Goal: Find specific page/section: Find specific page/section

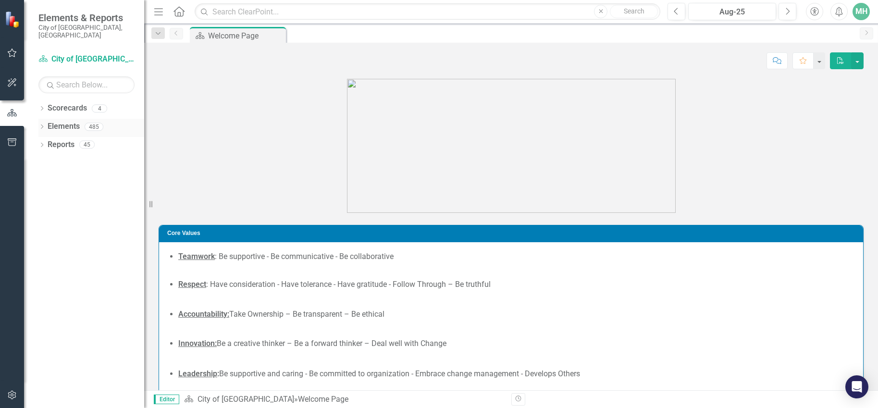
click at [43, 125] on icon "Dropdown" at bounding box center [41, 127] width 7 height 5
click at [47, 179] on icon "Dropdown" at bounding box center [46, 181] width 7 height 5
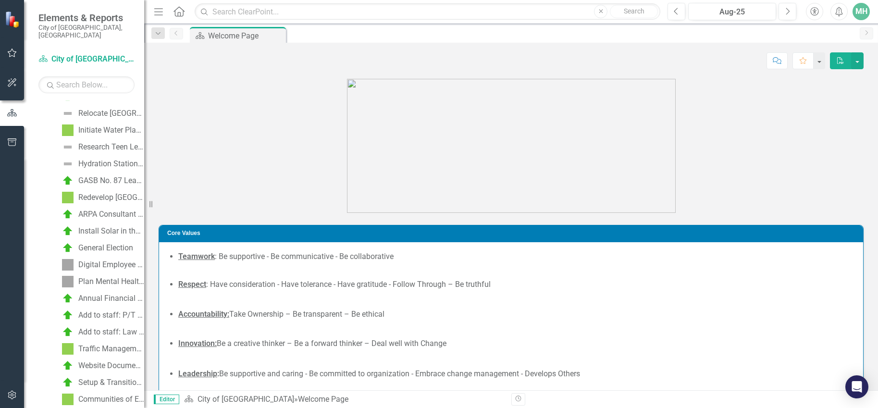
scroll to position [22, 0]
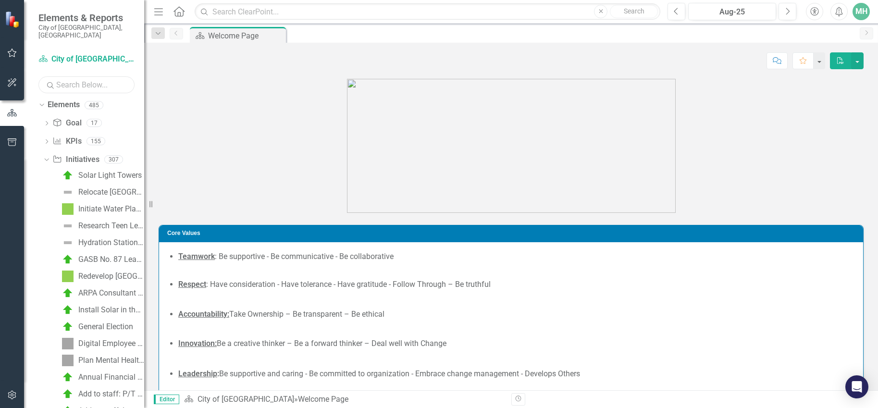
click at [75, 79] on input "text" at bounding box center [86, 84] width 96 height 17
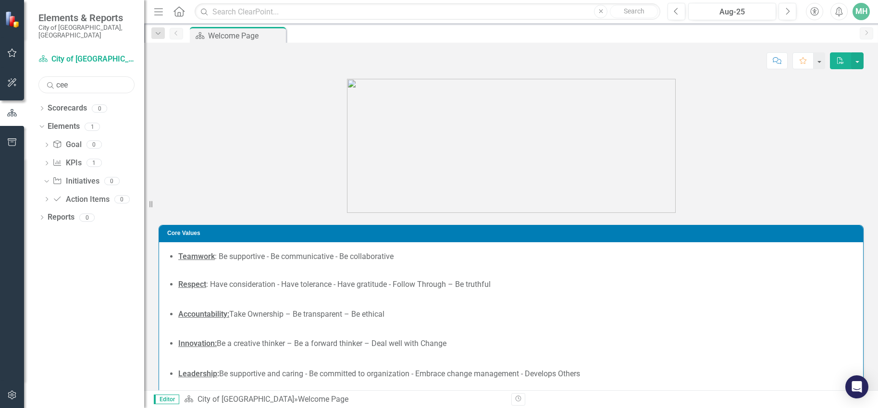
scroll to position [0, 0]
type input "ceep"
click at [68, 76] on input "ceep" at bounding box center [86, 84] width 96 height 17
click at [50, 174] on div "Dropdown Initiative Initiatives 0" at bounding box center [93, 183] width 101 height 18
click at [46, 198] on icon "Dropdown" at bounding box center [46, 200] width 7 height 5
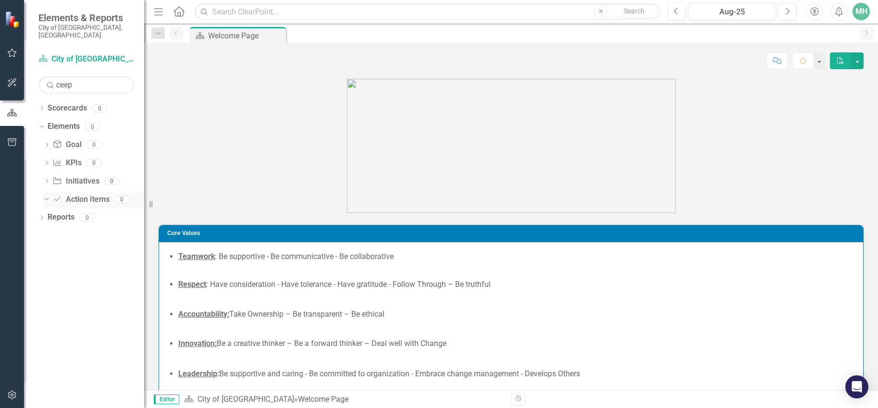
click at [60, 195] on icon "Action Item" at bounding box center [57, 199] width 10 height 8
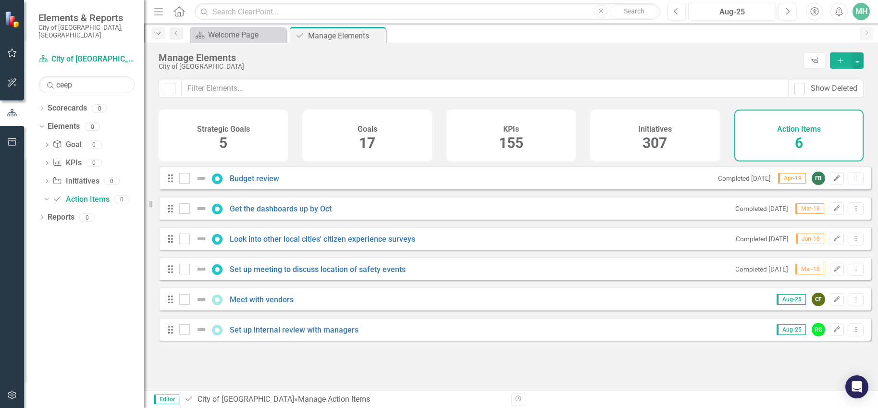
click at [159, 36] on icon "Dropdown" at bounding box center [158, 33] width 9 height 7
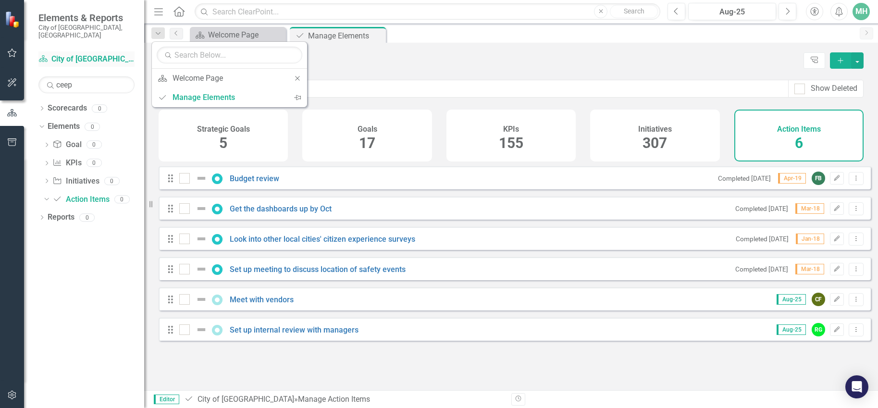
click at [69, 54] on link "Scorecard City of [GEOGRAPHIC_DATA]" at bounding box center [86, 59] width 96 height 11
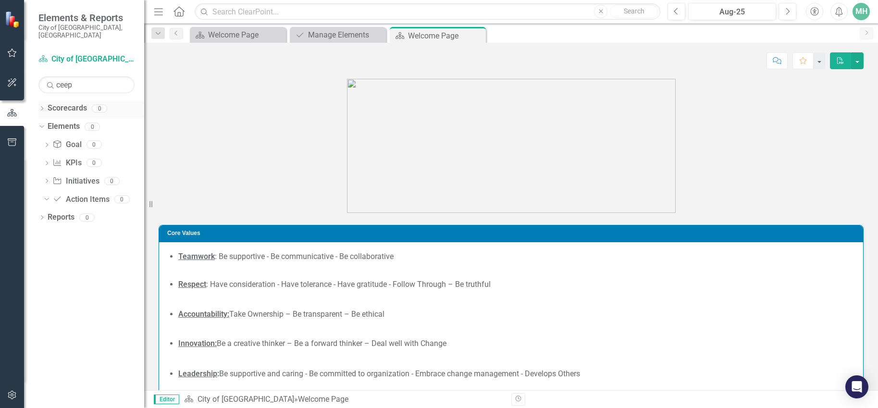
click at [43, 107] on icon "Dropdown" at bounding box center [41, 109] width 7 height 5
click at [44, 119] on div "Dropdown Elements 0" at bounding box center [91, 128] width 106 height 18
click at [11, 51] on icon "button" at bounding box center [12, 53] width 10 height 8
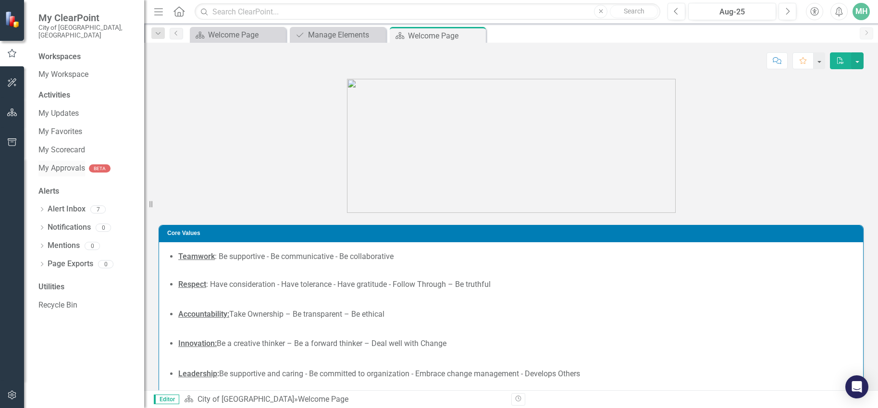
click at [64, 163] on link "My Approvals" at bounding box center [61, 168] width 47 height 11
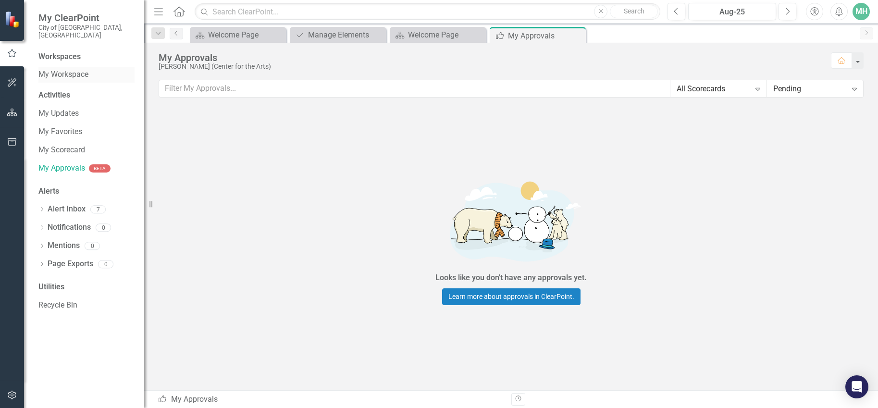
click at [70, 69] on link "My Workspace" at bounding box center [86, 74] width 96 height 11
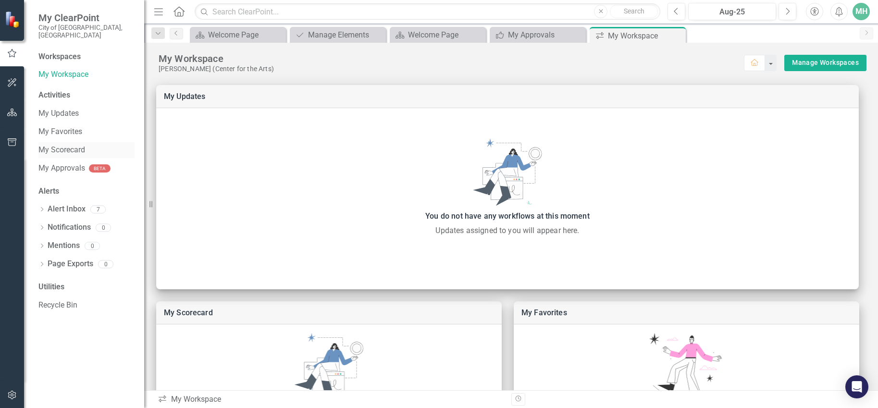
click at [67, 145] on link "My Scorecard" at bounding box center [86, 150] width 96 height 11
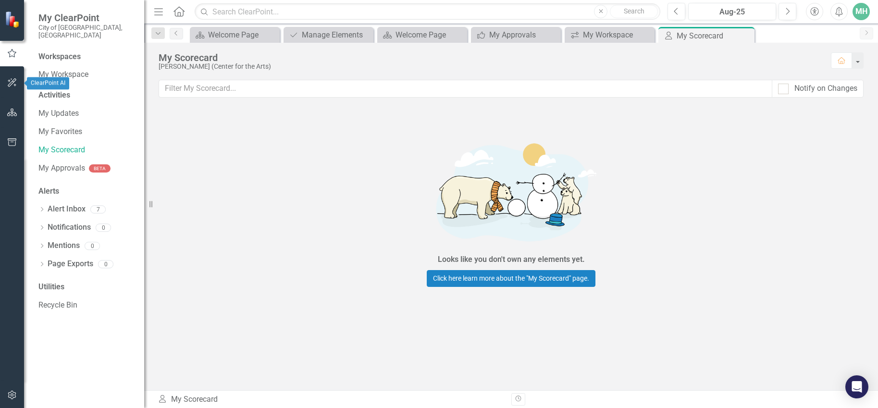
click at [10, 83] on icon "button" at bounding box center [12, 83] width 10 height 8
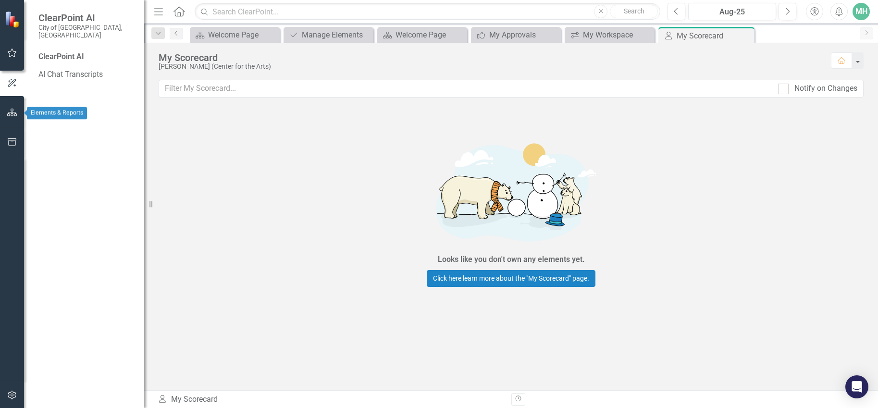
click at [12, 101] on div at bounding box center [12, 100] width 24 height 5
click at [15, 119] on button "button" at bounding box center [12, 113] width 22 height 20
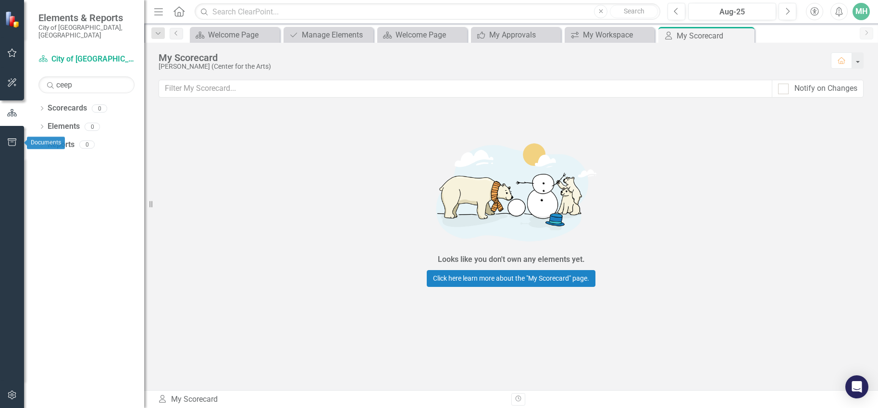
click at [10, 142] on icon "button" at bounding box center [12, 142] width 9 height 8
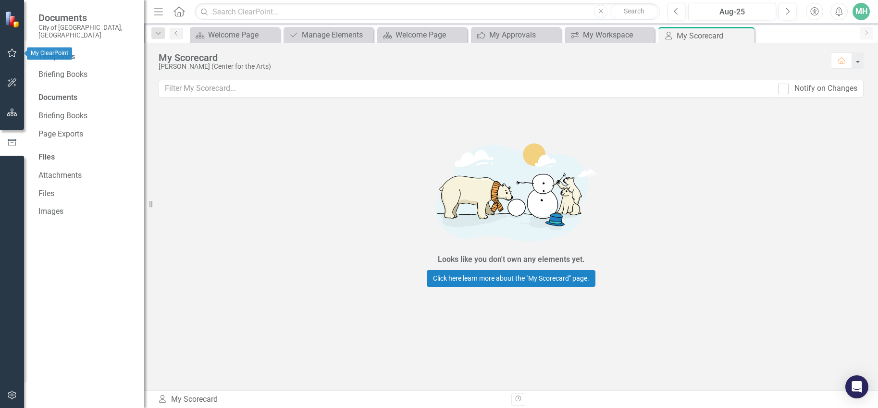
click at [9, 49] on button "button" at bounding box center [12, 53] width 22 height 20
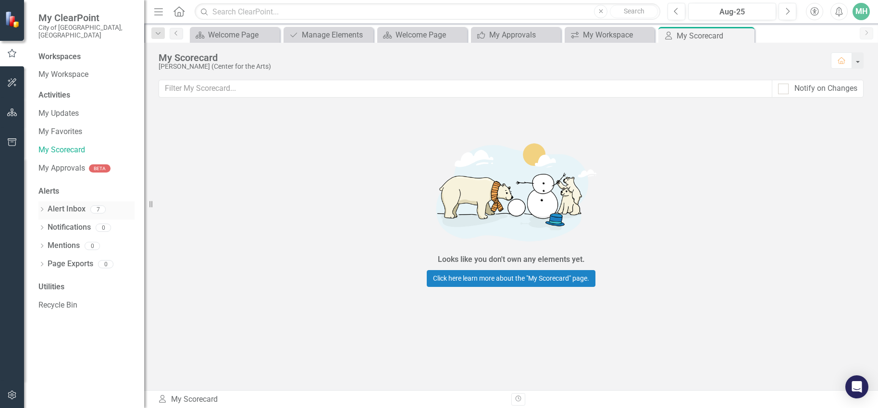
click at [48, 204] on link "Alert Inbox" at bounding box center [67, 209] width 38 height 11
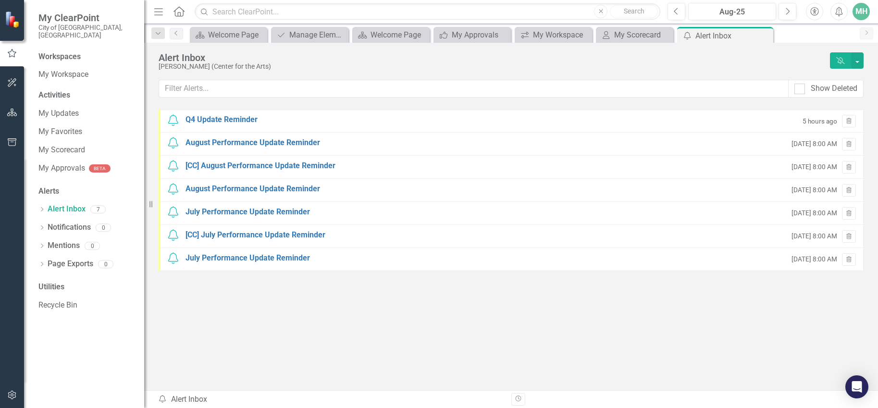
click at [183, 10] on icon at bounding box center [179, 11] width 11 height 10
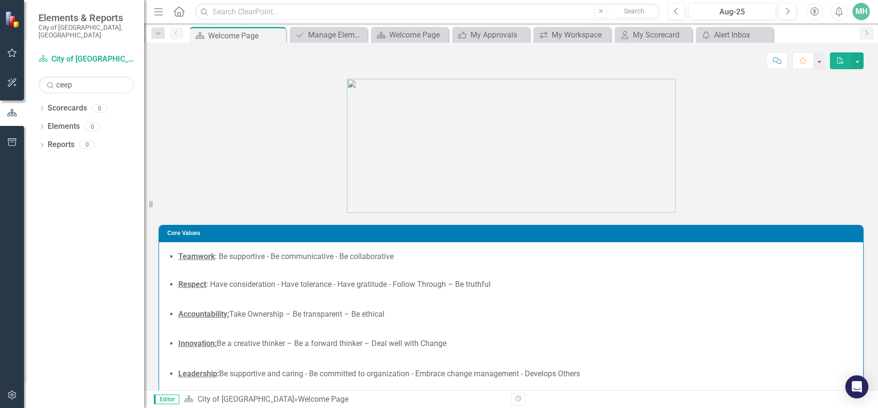
click at [155, 13] on icon "Menu" at bounding box center [158, 11] width 12 height 10
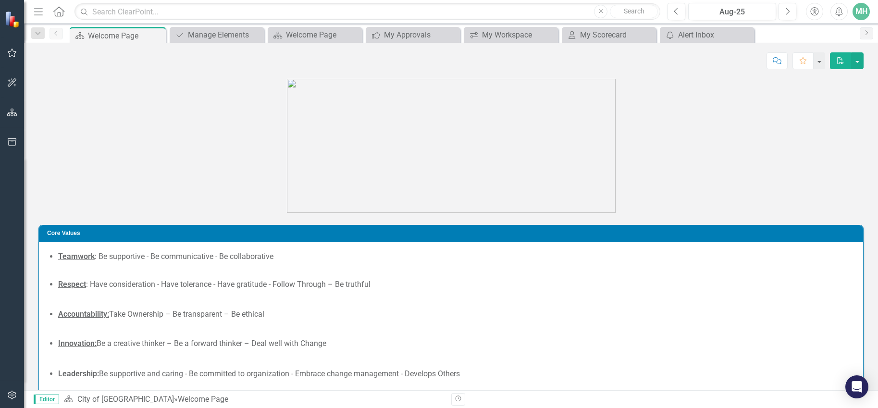
click at [38, 12] on icon "Menu" at bounding box center [38, 11] width 12 height 10
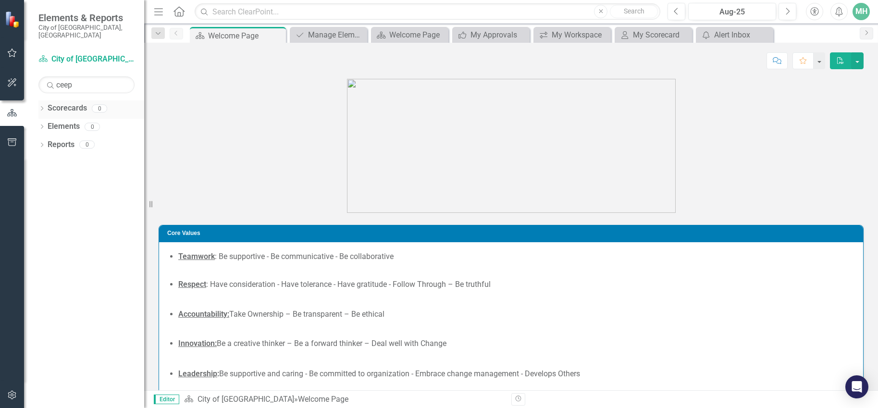
click at [43, 106] on div "Dropdown" at bounding box center [41, 110] width 7 height 8
click at [42, 125] on icon "Dropdown" at bounding box center [41, 127] width 7 height 5
click at [46, 143] on icon at bounding box center [47, 145] width 2 height 4
click at [47, 162] on icon "Dropdown" at bounding box center [46, 164] width 7 height 5
click at [46, 179] on icon "Dropdown" at bounding box center [46, 181] width 7 height 5
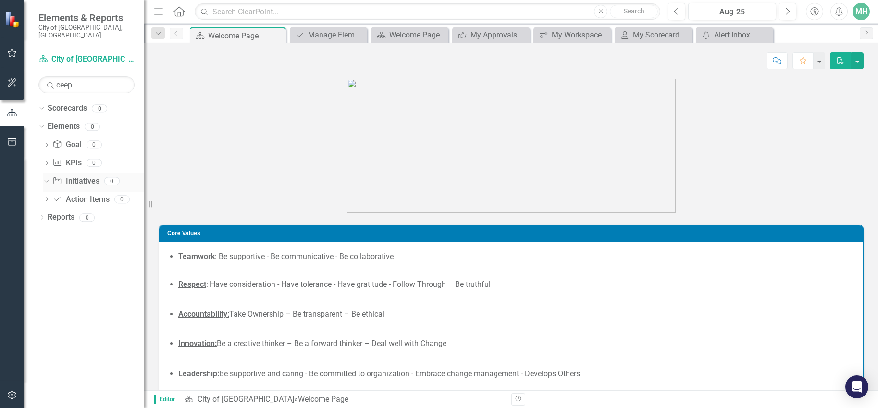
click at [80, 176] on link "Initiative Initiatives" at bounding box center [75, 181] width 47 height 11
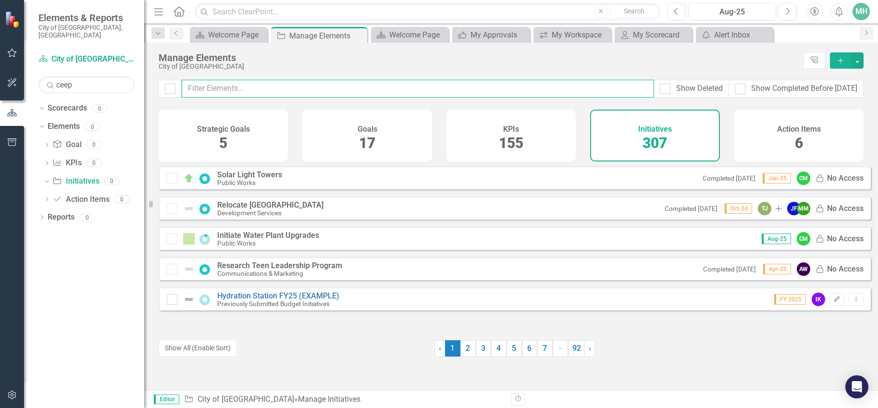
click at [207, 89] on input "text" at bounding box center [418, 89] width 473 height 18
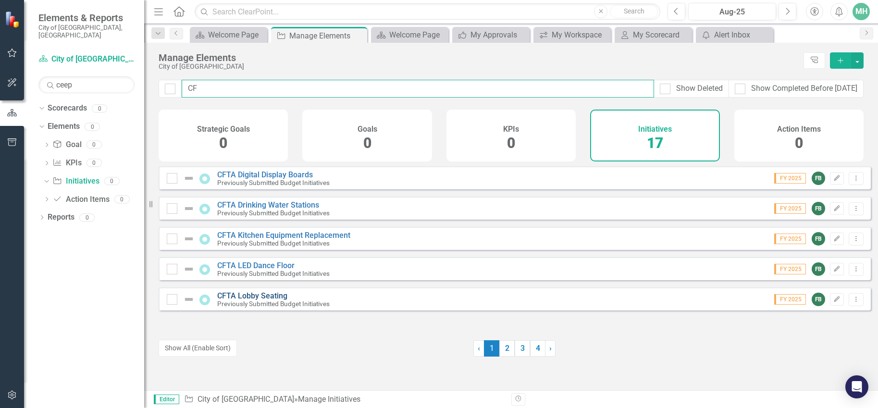
type input "CF"
click at [285, 300] on link "CFTA Lobby Seating" at bounding box center [252, 295] width 70 height 9
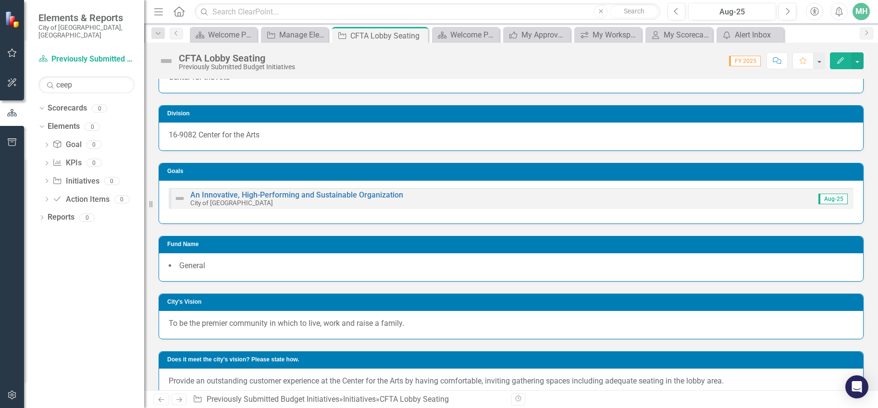
scroll to position [27, 0]
